Goal: Register for event/course

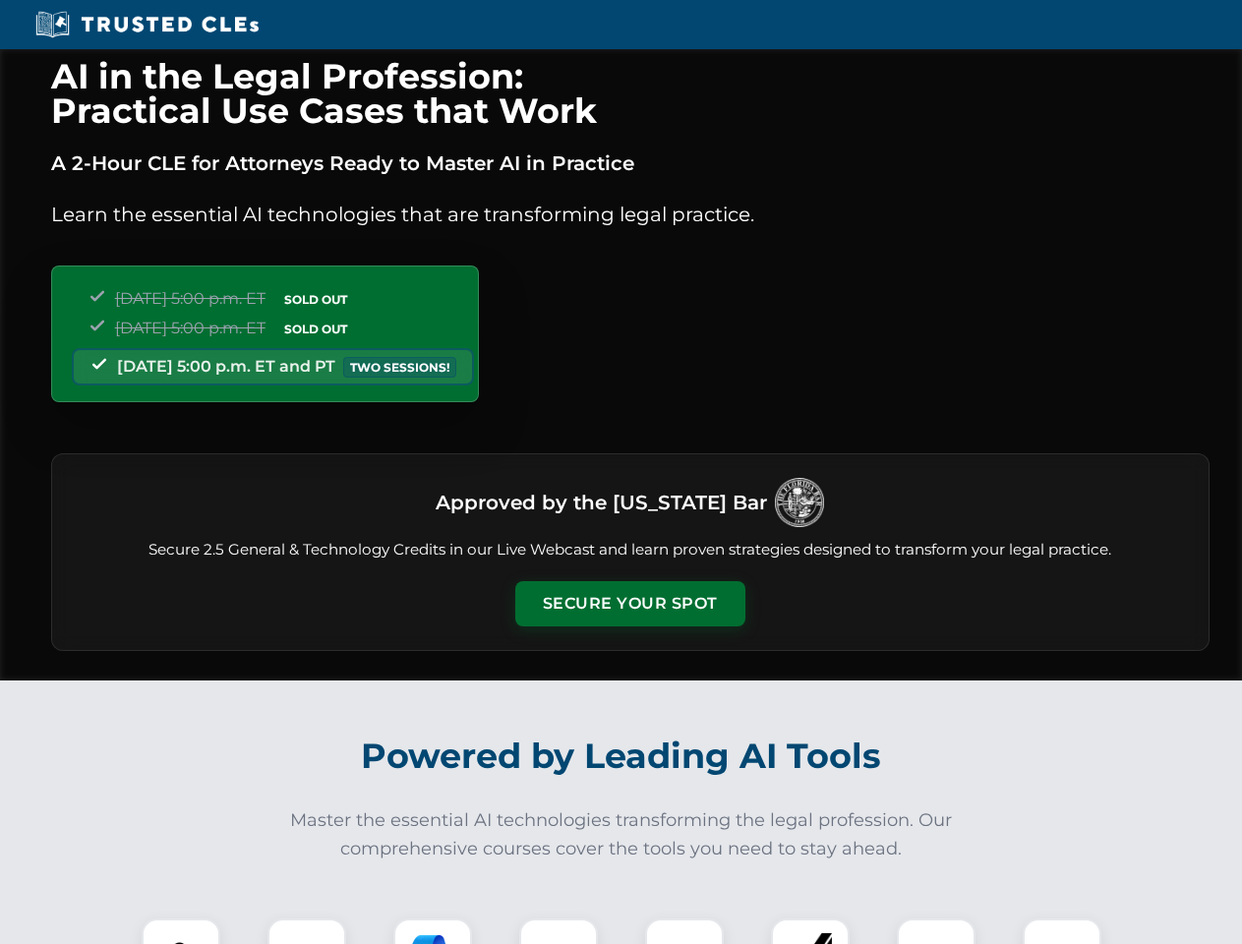
click at [629, 604] on button "Secure Your Spot" at bounding box center [630, 603] width 230 height 45
click at [181, 931] on img at bounding box center [180, 957] width 57 height 57
click at [307, 931] on div at bounding box center [306, 958] width 79 height 79
